Goal: Communication & Community: Ask a question

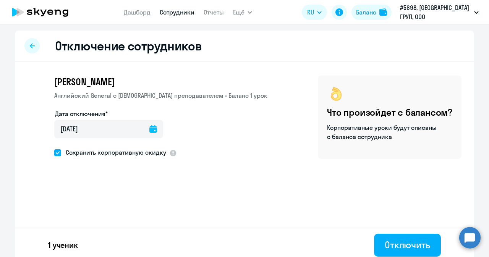
drag, startPoint x: 396, startPoint y: 248, endPoint x: 396, endPoint y: 189, distance: 58.4
click at [396, 189] on div "Отключение сотрудников [PERSON_NAME] Английский General с [DEMOGRAPHIC_DATA] пр…" at bounding box center [244, 146] width 458 height 231
click at [402, 247] on div "Отключить" at bounding box center [407, 245] width 45 height 12
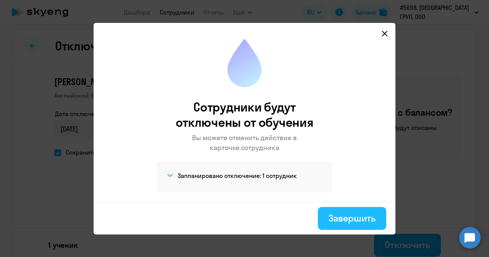
click at [344, 219] on div "Завершить" at bounding box center [351, 218] width 47 height 12
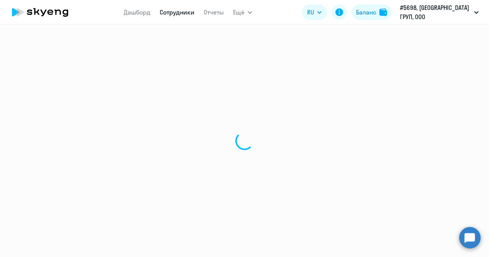
select select "30"
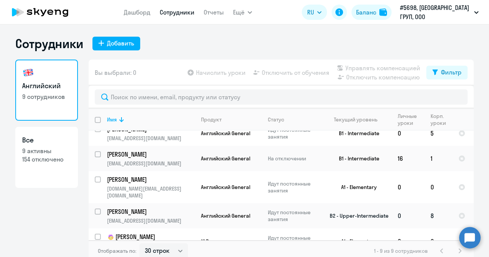
scroll to position [115, 0]
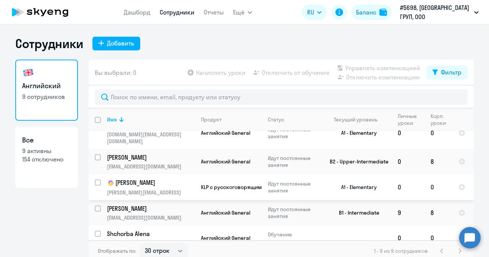
click at [96, 179] on input "select row 38277101" at bounding box center [102, 186] width 15 height 15
checkbox input "true"
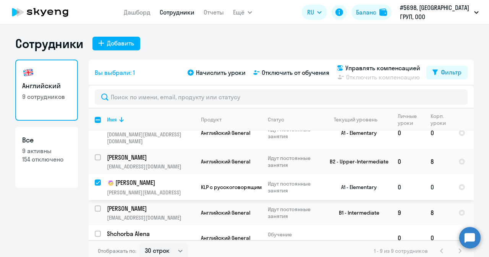
scroll to position [115, 0]
click at [227, 74] on span "Начислить уроки" at bounding box center [221, 72] width 50 height 9
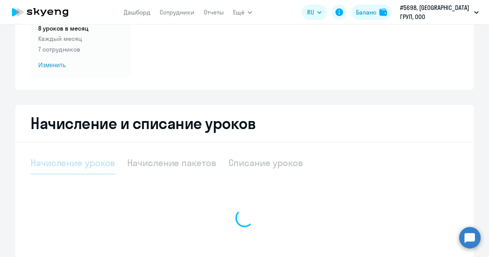
select select "10"
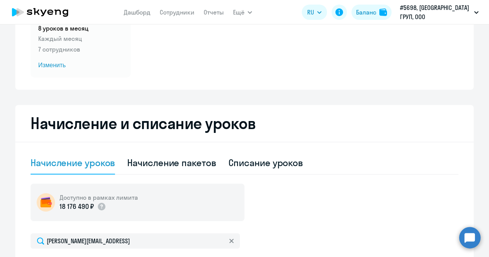
scroll to position [153, 0]
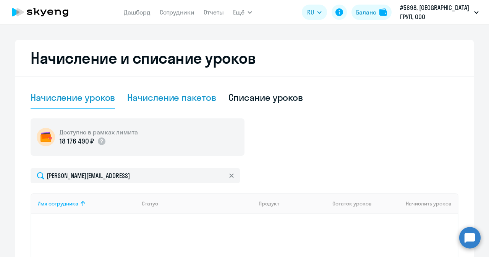
click at [188, 96] on div "Начисление пакетов" at bounding box center [171, 97] width 89 height 12
select select "10"
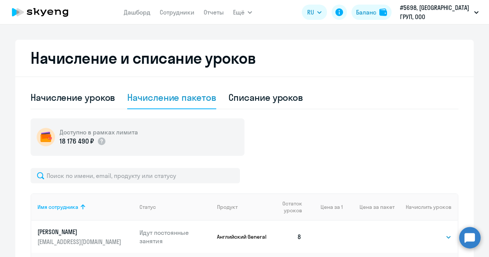
scroll to position [306, 0]
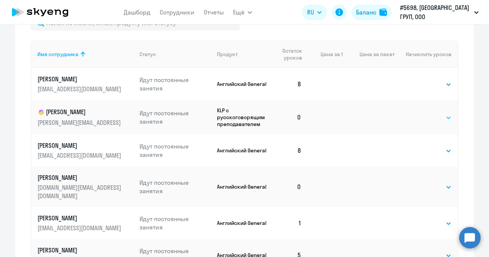
click at [431, 119] on select "Выбрать 4 8 16 32 64" at bounding box center [435, 117] width 31 height 9
select select "8"
click at [420, 113] on select "Выбрать 4 8 16 32 64" at bounding box center [435, 117] width 31 height 9
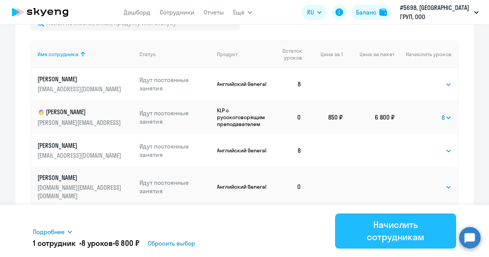
click at [385, 234] on div "Начислить сотрудникам" at bounding box center [396, 230] width 100 height 24
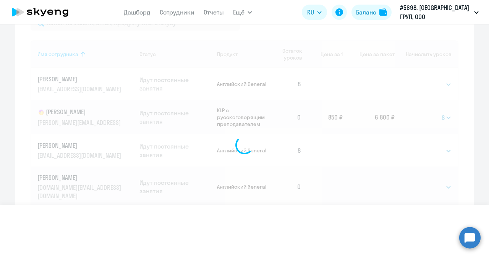
select select
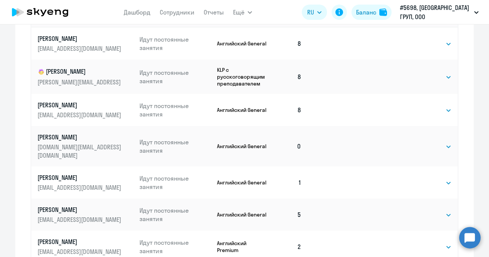
scroll to position [210, 0]
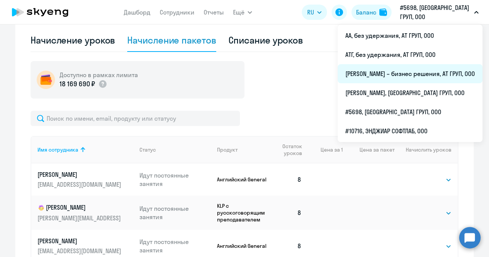
click at [378, 78] on li "[PERSON_NAME] – бизнес решения, АТ ГРУП, ООО" at bounding box center [410, 73] width 145 height 19
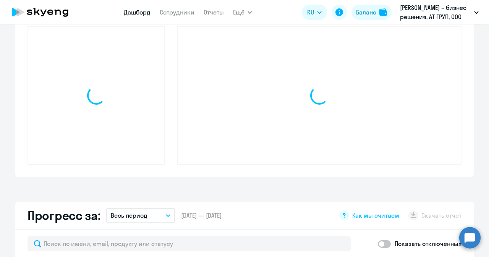
scroll to position [263, 0]
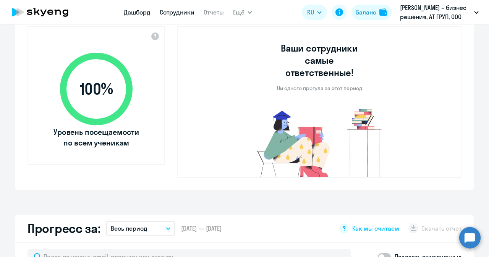
click at [169, 13] on link "Сотрудники" at bounding box center [177, 12] width 35 height 8
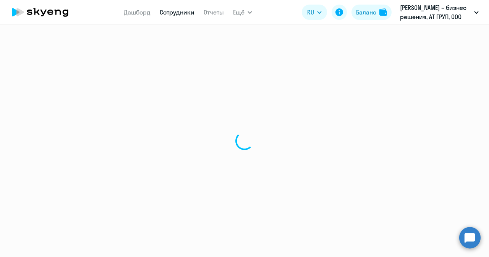
select select "30"
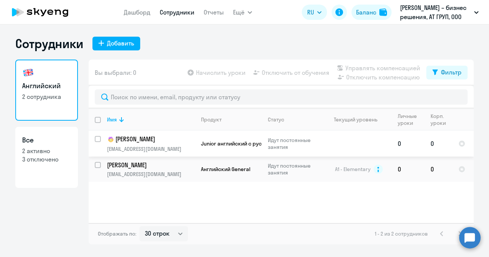
click at [99, 138] on input "select row 24675672" at bounding box center [102, 143] width 15 height 15
checkbox input "true"
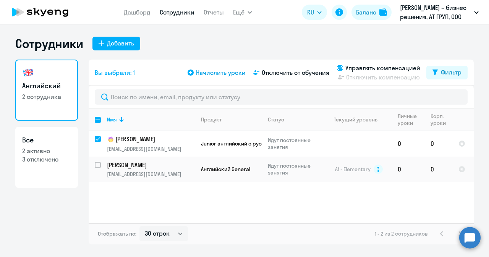
click at [227, 73] on span "Начислить уроки" at bounding box center [221, 72] width 50 height 9
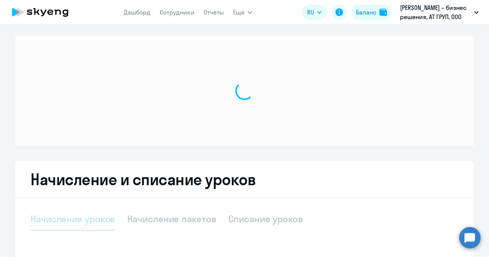
select select "10"
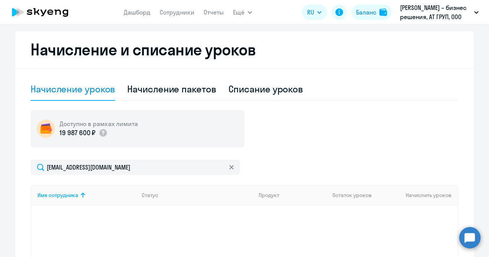
scroll to position [191, 0]
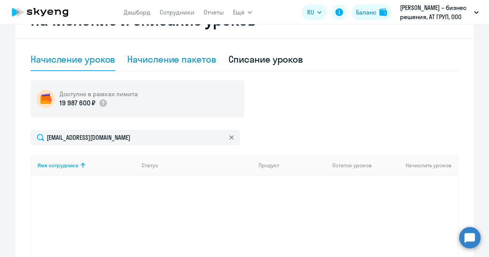
click at [175, 61] on div "Начисление пакетов" at bounding box center [171, 59] width 89 height 12
select select "10"
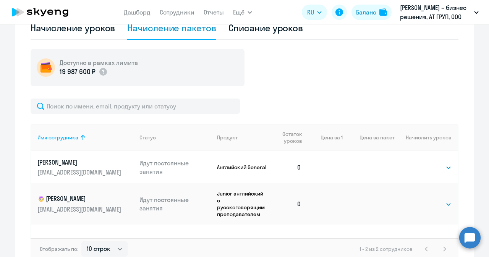
scroll to position [229, 0]
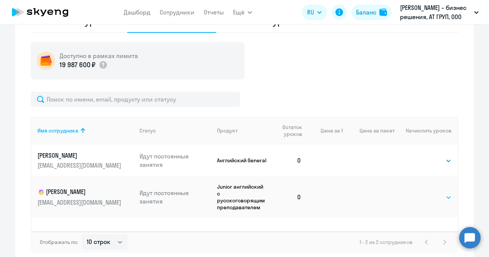
click at [430, 200] on select "Выбрать 4 8 16 32 64" at bounding box center [435, 197] width 31 height 9
select select "8"
click at [420, 193] on select "Выбрать 4 8 16 32 64" at bounding box center [435, 197] width 31 height 9
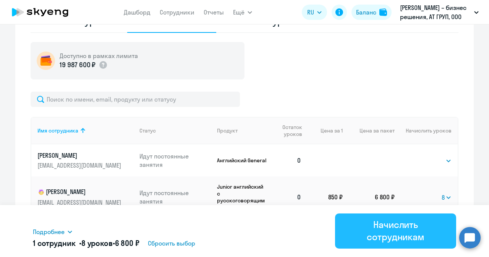
click at [383, 235] on div "Начислить сотрудникам" at bounding box center [396, 230] width 100 height 24
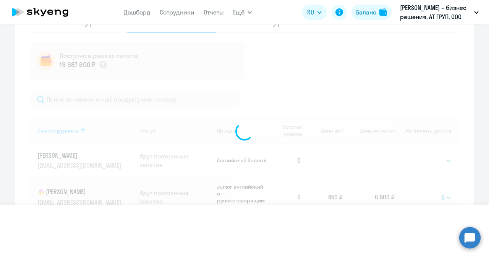
select select
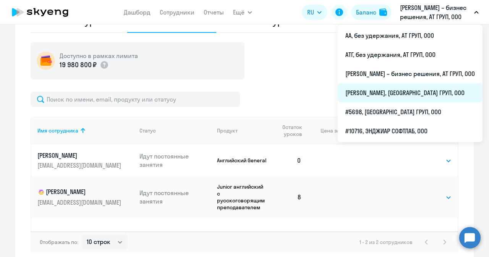
click at [396, 91] on li "[PERSON_NAME], [GEOGRAPHIC_DATA] ГРУП, ООО" at bounding box center [410, 92] width 145 height 19
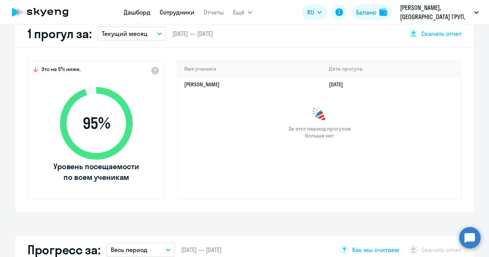
click at [176, 15] on link "Сотрудники" at bounding box center [177, 12] width 35 height 8
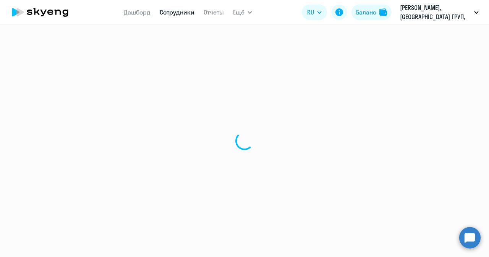
select select "30"
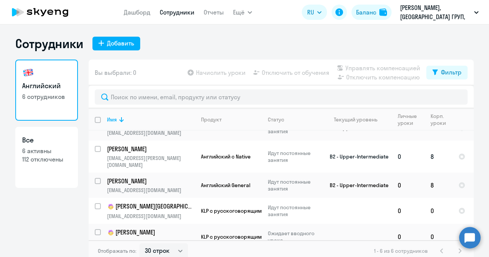
scroll to position [41, 0]
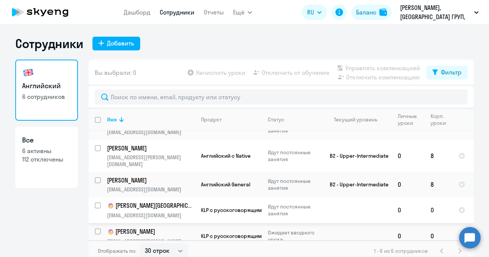
click at [95, 202] on input "select row 42123795" at bounding box center [102, 209] width 15 height 15
checkbox input "true"
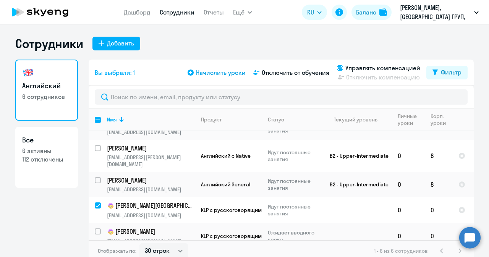
click at [213, 74] on span "Начислить уроки" at bounding box center [221, 72] width 50 height 9
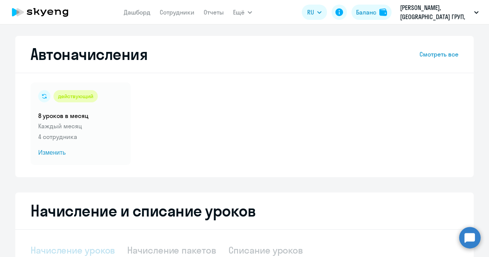
select select "10"
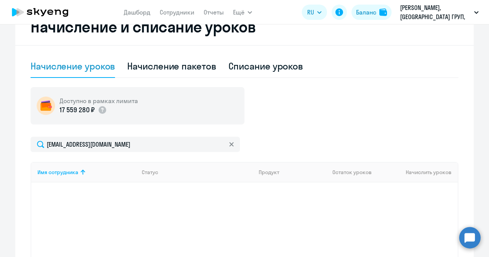
scroll to position [115, 0]
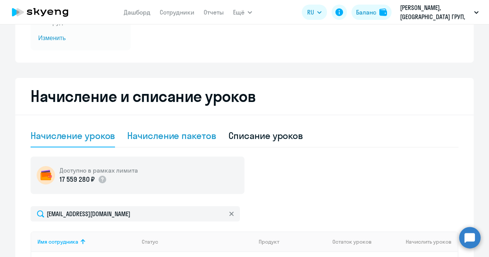
click at [175, 130] on div "Начисление пакетов" at bounding box center [171, 135] width 89 height 12
select select "10"
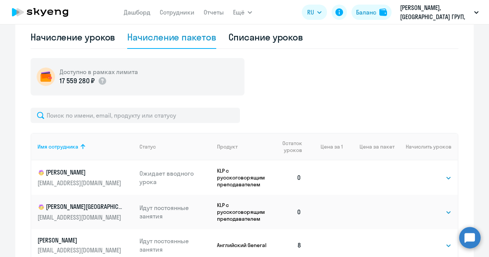
scroll to position [267, 0]
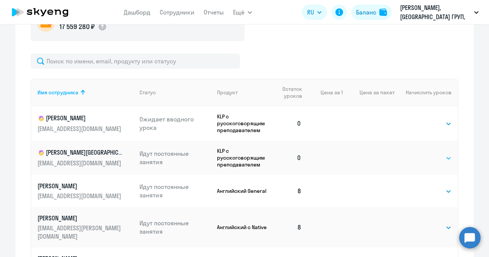
click at [429, 159] on select "Выбрать 4 8 16 32 64" at bounding box center [435, 158] width 31 height 9
select select "8"
click at [420, 154] on select "Выбрать 4 8 16 32 64" at bounding box center [435, 158] width 31 height 9
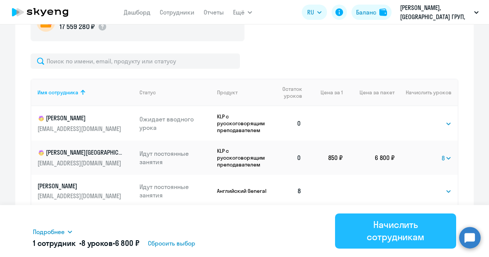
click at [395, 235] on div "Начислить сотрудникам" at bounding box center [396, 230] width 100 height 24
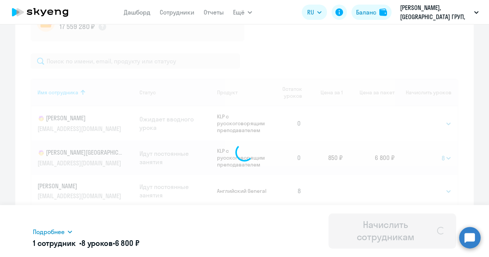
select select
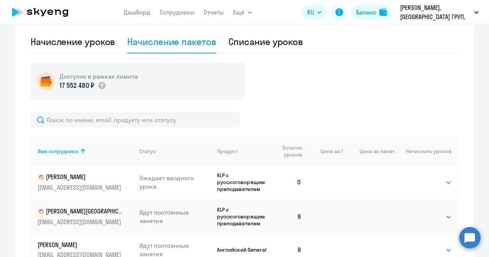
scroll to position [153, 0]
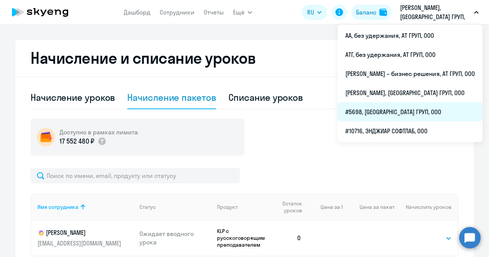
click at [353, 106] on li "#5698, [GEOGRAPHIC_DATA] ГРУП, ООО" at bounding box center [410, 111] width 145 height 19
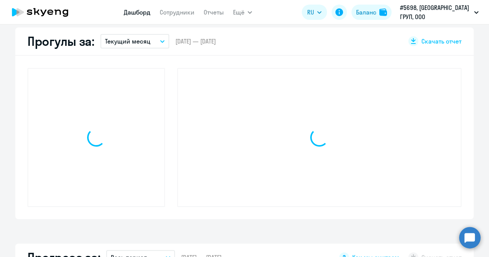
scroll to position [221, 0]
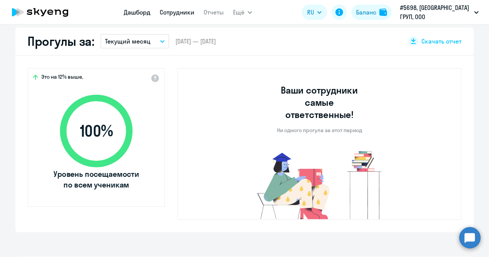
click at [189, 14] on link "Сотрудники" at bounding box center [177, 12] width 35 height 8
select select "30"
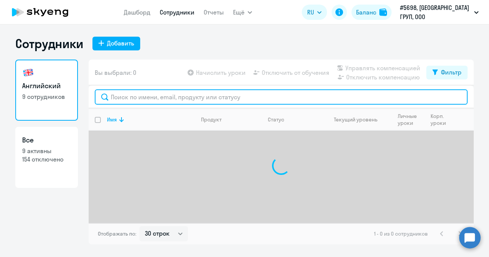
click at [151, 97] on input "text" at bounding box center [281, 96] width 373 height 15
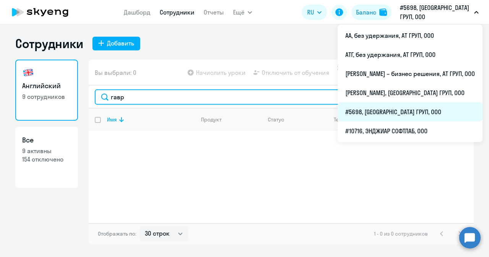
type input "гавр"
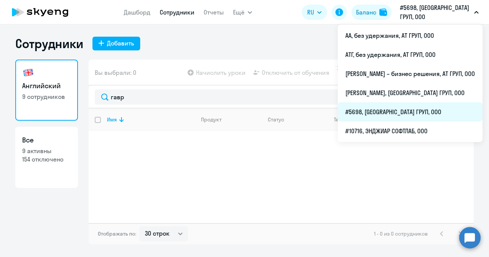
click at [367, 111] on li "#5698, [GEOGRAPHIC_DATA] ГРУП, ООО" at bounding box center [410, 111] width 145 height 19
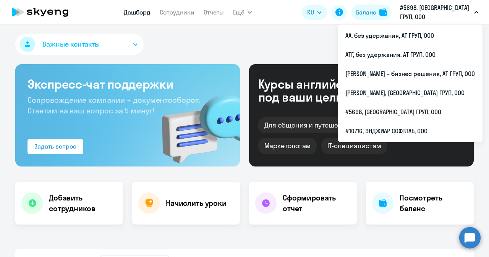
click at [426, 13] on p "#5698, [GEOGRAPHIC_DATA] ГРУП, ООО" at bounding box center [435, 12] width 71 height 18
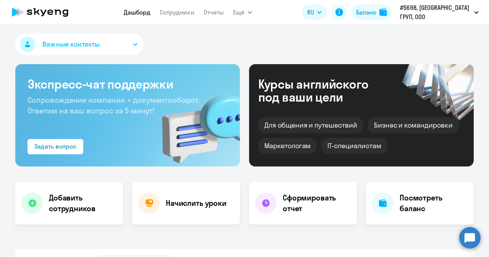
click at [424, 13] on p "#5698, [GEOGRAPHIC_DATA] ГРУП, ООО" at bounding box center [435, 12] width 71 height 18
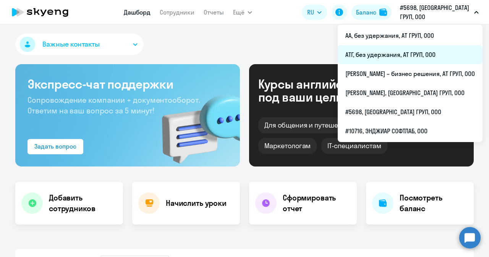
click at [365, 58] on li "АТГ, без удержания, АТ ГРУП, ООО" at bounding box center [410, 54] width 145 height 19
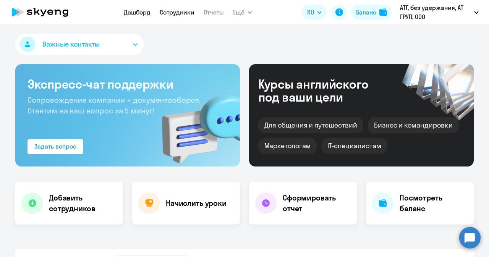
click at [176, 12] on link "Сотрудники" at bounding box center [177, 12] width 35 height 8
select select "30"
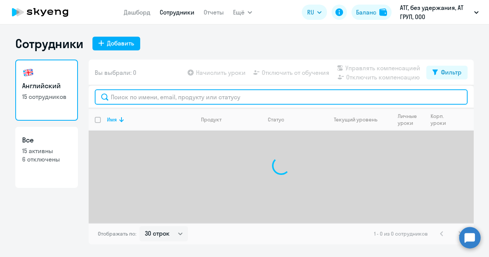
click at [135, 96] on input "text" at bounding box center [281, 96] width 373 height 15
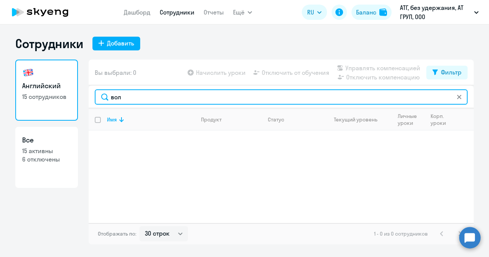
type input "вол"
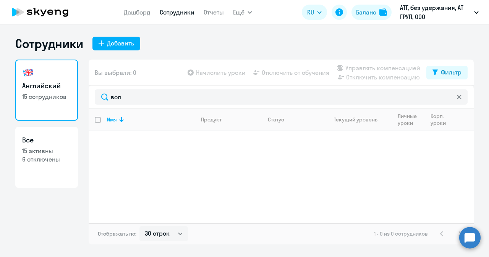
click at [473, 237] on circle at bounding box center [469, 237] width 21 height 21
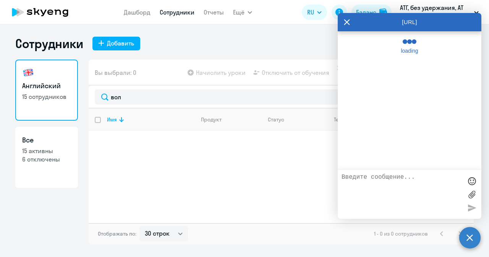
click at [385, 193] on textarea at bounding box center [401, 194] width 121 height 41
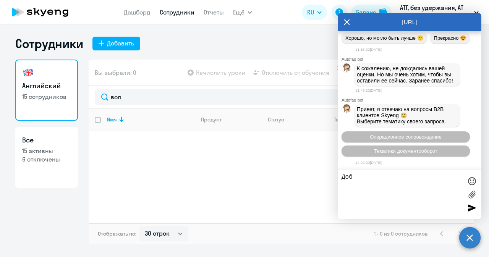
scroll to position [33053, 0]
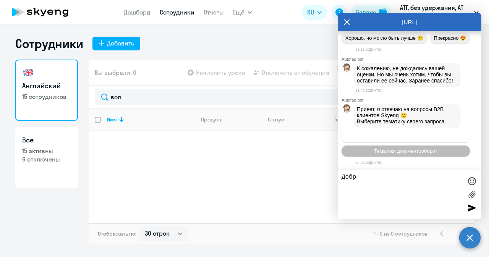
click at [383, 137] on span "Операционное сопровождение" at bounding box center [406, 137] width 72 height 6
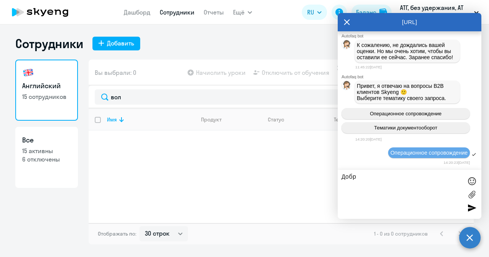
scroll to position [33122, 0]
click at [378, 183] on textarea "Добр" at bounding box center [401, 194] width 121 height 41
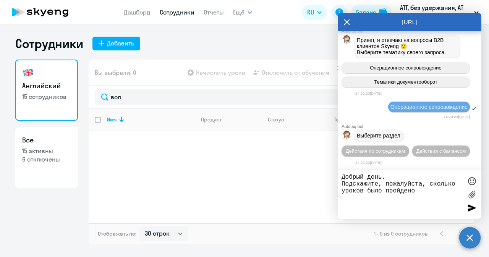
paste textarea "[EMAIL_ADDRESS][DOMAIN_NAME]"
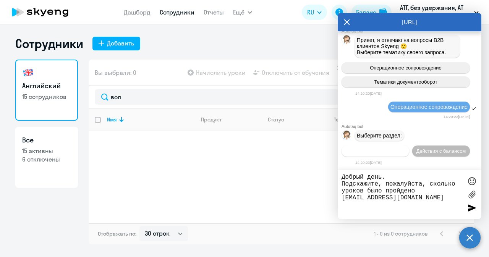
click at [380, 150] on span "Действия по сотрудникам" at bounding box center [375, 151] width 59 height 6
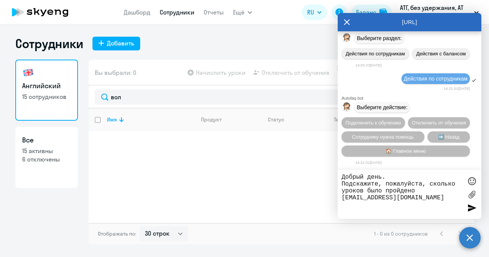
scroll to position [33235, 0]
click at [386, 136] on span "Сотруднику нужна помощь" at bounding box center [383, 137] width 62 height 6
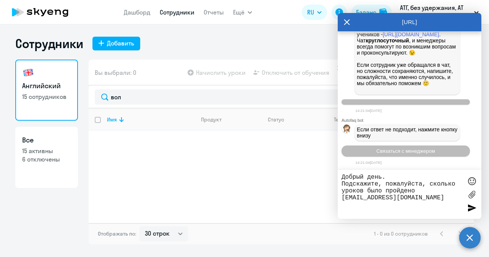
scroll to position [33499, 0]
click at [449, 196] on textarea "Добрый день. Подскажите, пожалуйста, сколько уроков было пройдено [EMAIL_ADDRES…" at bounding box center [401, 194] width 121 height 41
type textarea "Добрый день. Подскажите, пожалуйста, сколько уроков было пройдено [EMAIL_ADDRES…"
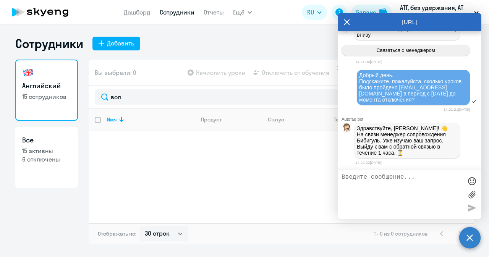
scroll to position [33602, 0]
click at [408, 180] on textarea at bounding box center [401, 194] width 121 height 41
type textarea "Буду ждать"
click at [405, 180] on textarea at bounding box center [401, 194] width 121 height 41
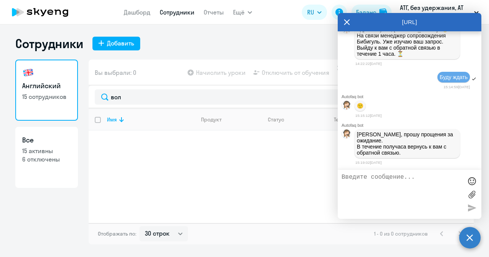
scroll to position [33703, 0]
